Goal: Task Accomplishment & Management: Use online tool/utility

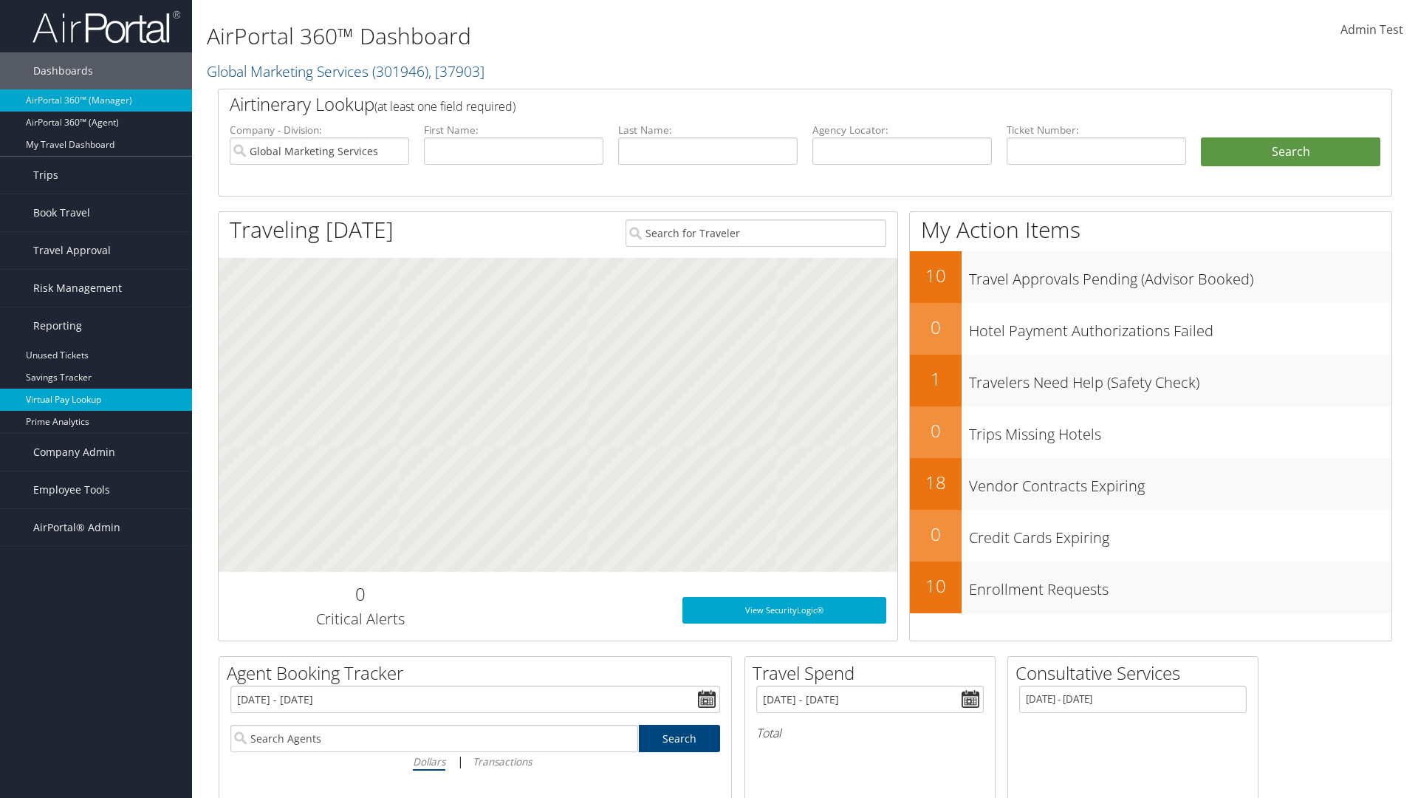
click at [96, 400] on link "Virtual Pay Lookup" at bounding box center [96, 399] width 192 height 22
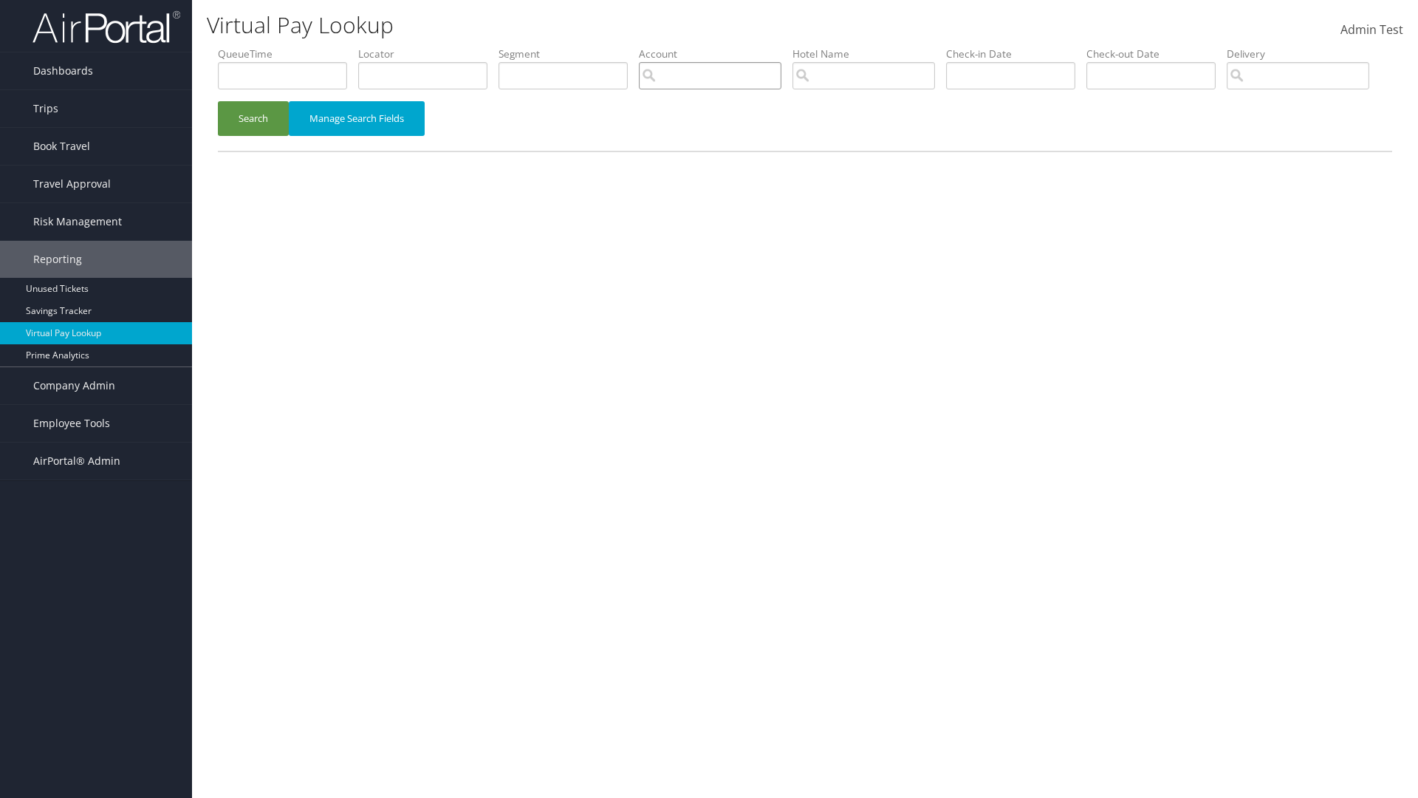
click at [710, 75] on input "search" at bounding box center [710, 75] width 143 height 27
type input "Weatherby AP"
